Goal: Information Seeking & Learning: Check status

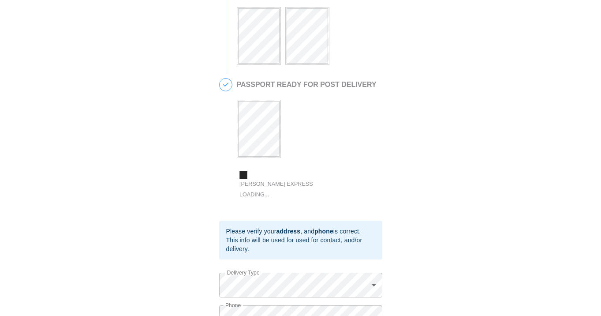
scroll to position [369, 0]
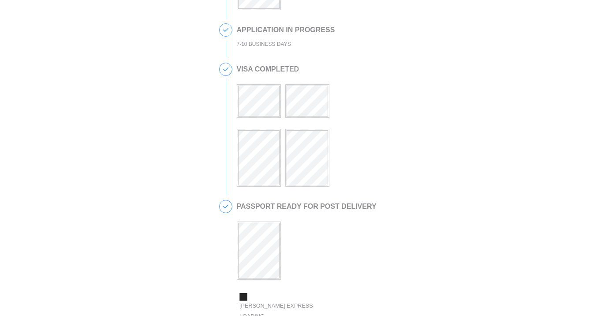
scroll to position [270, 0]
